Goal: Information Seeking & Learning: Learn about a topic

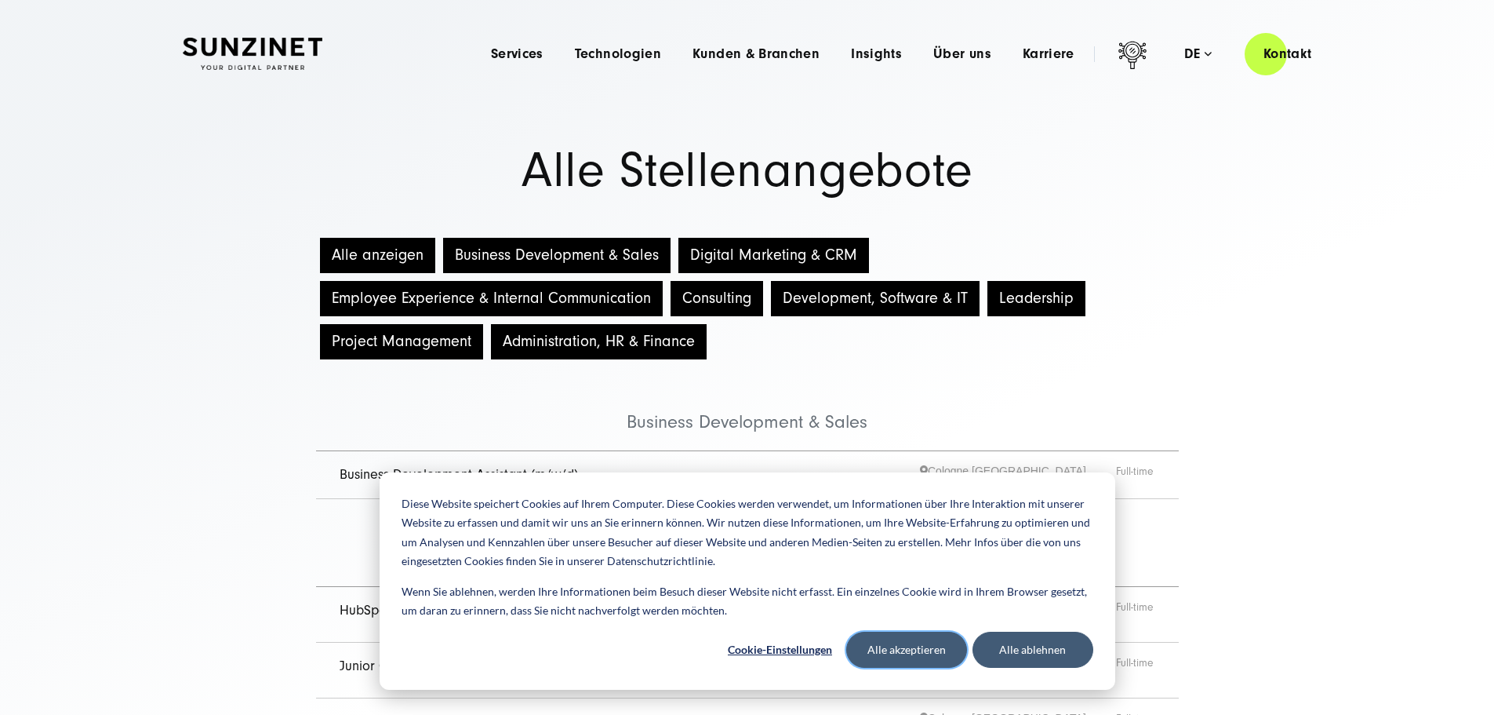
click at [936, 648] on button "Alle akzeptieren" at bounding box center [906, 649] width 121 height 36
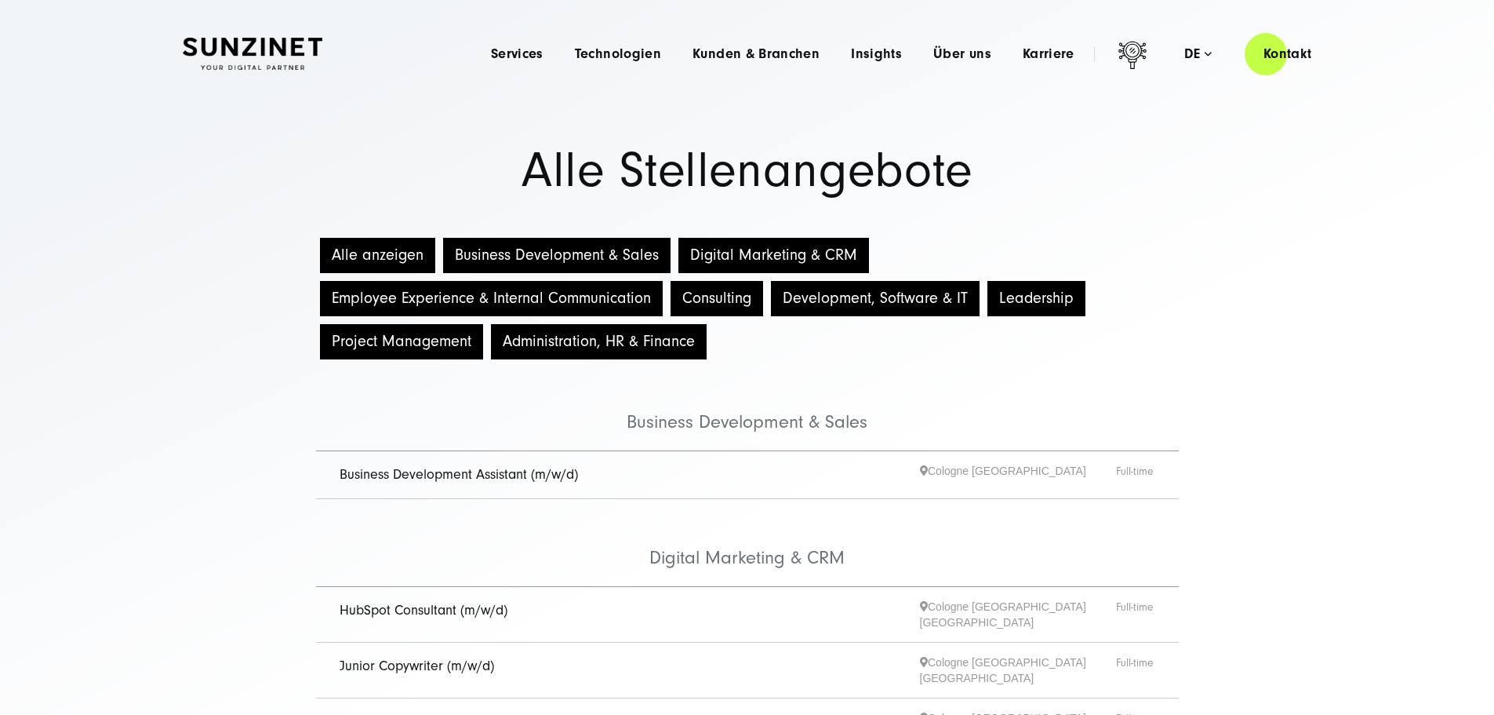
click at [526, 481] on link "Business Development Assistant (m/w/d)" at bounding box center [459, 474] width 238 height 16
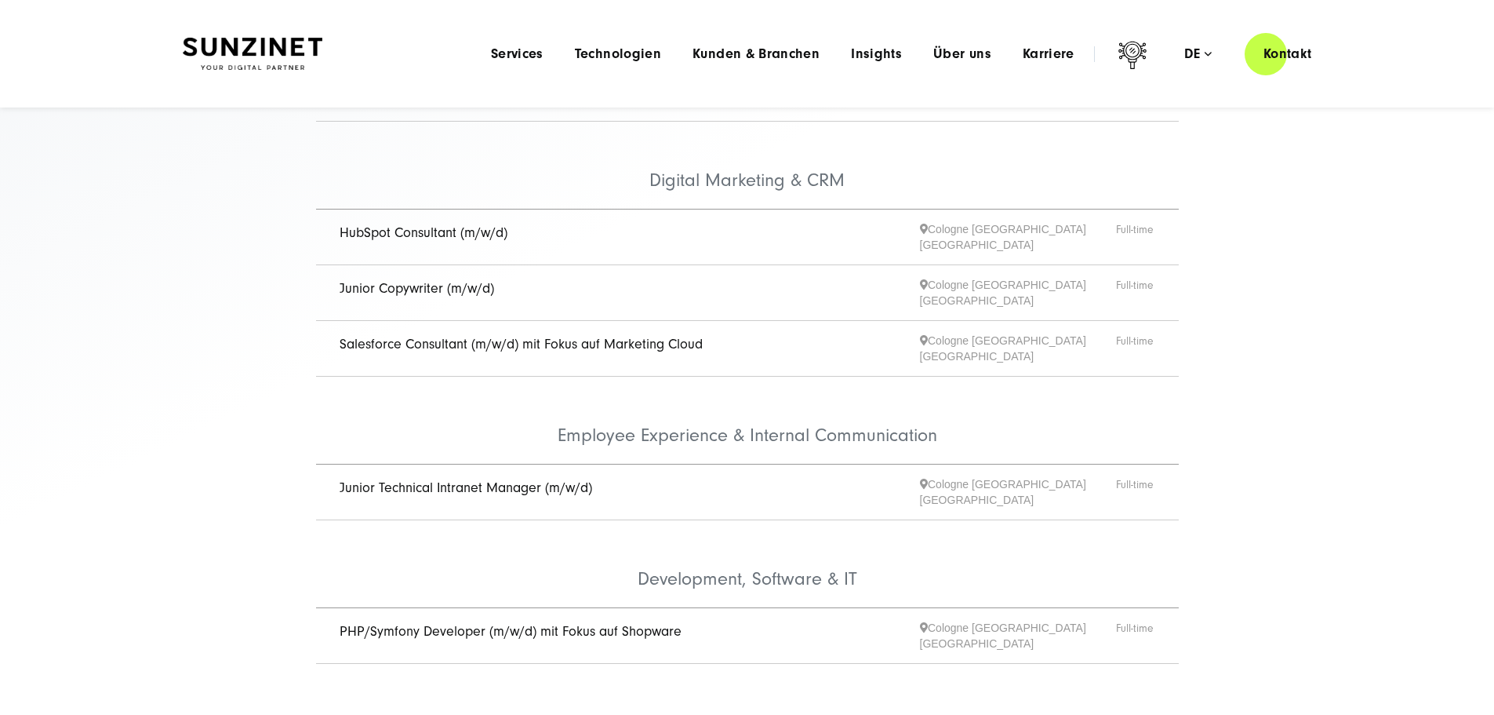
scroll to position [314, 0]
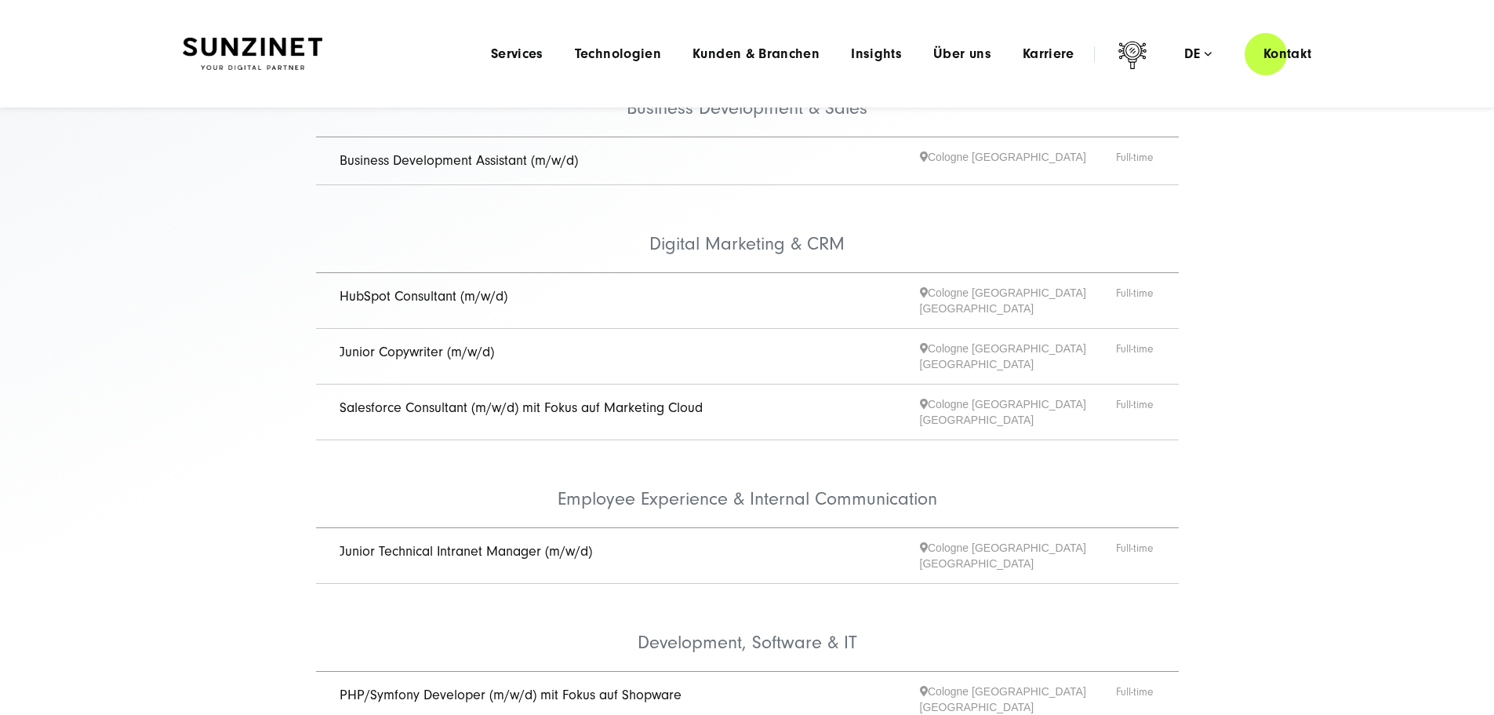
click at [432, 348] on link "Junior Copywriter (m/w/d)" at bounding box center [417, 352] width 155 height 16
